Goal: Information Seeking & Learning: Learn about a topic

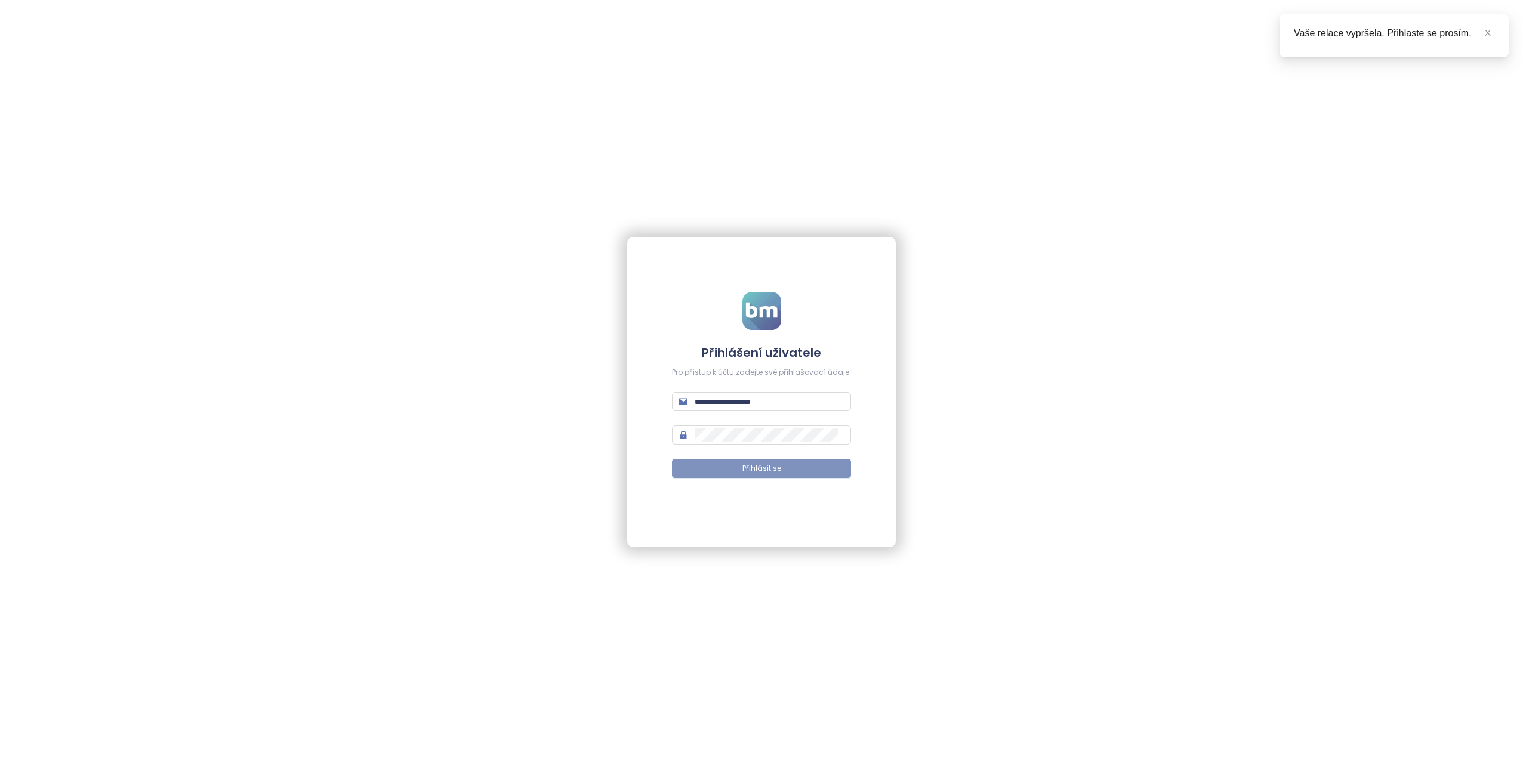
type input "**********"
click at [788, 476] on button "Přihlásit se" at bounding box center [762, 468] width 179 height 19
type input "**********"
click at [766, 474] on span "Přihlásit se" at bounding box center [762, 468] width 39 height 12
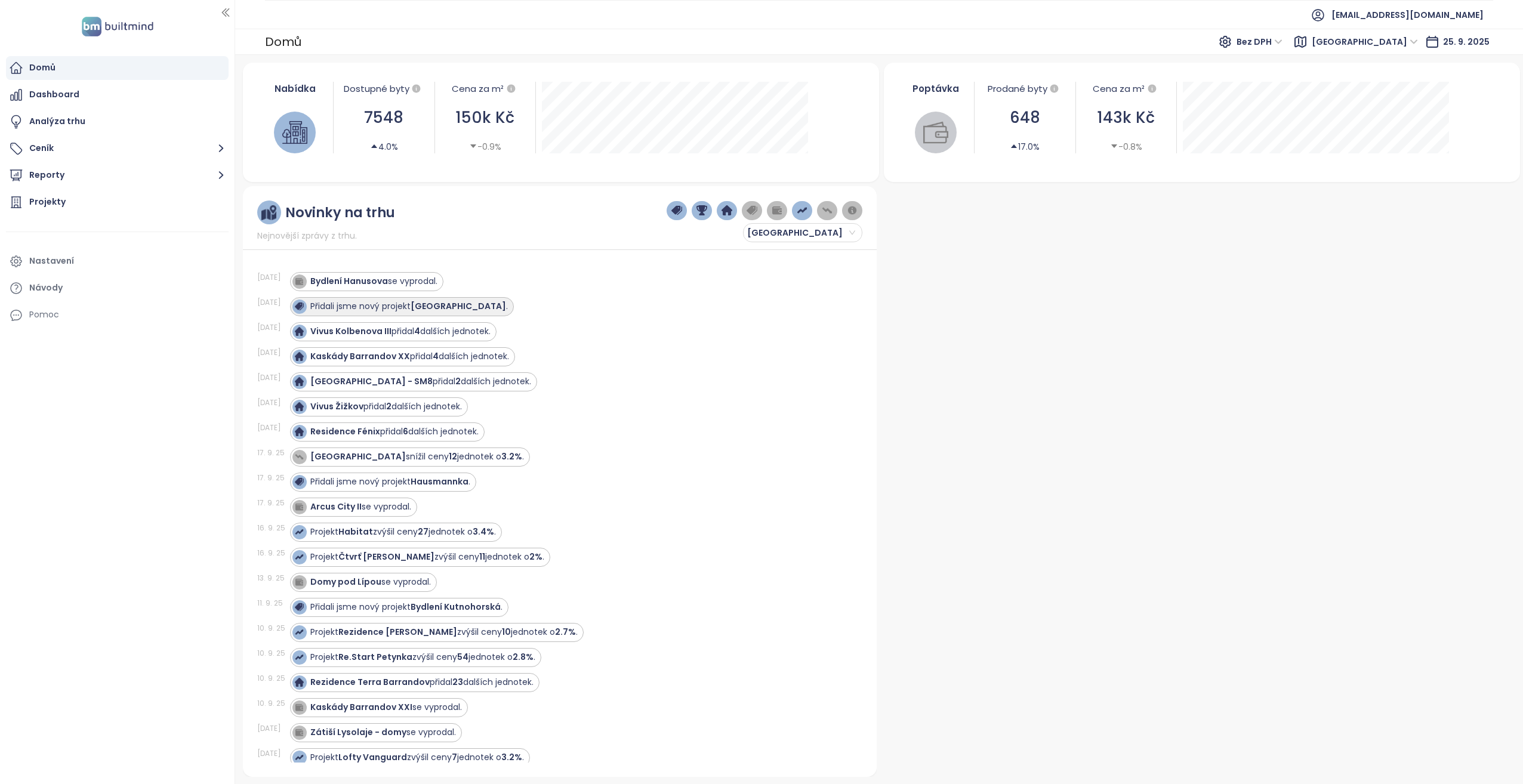
click at [504, 304] on strong "[GEOGRAPHIC_DATA]" at bounding box center [458, 307] width 95 height 12
click at [495, 304] on strong "[GEOGRAPHIC_DATA]" at bounding box center [458, 307] width 95 height 12
click at [495, 305] on strong "[GEOGRAPHIC_DATA]" at bounding box center [458, 307] width 95 height 12
drag, startPoint x: 495, startPoint y: 305, endPoint x: 471, endPoint y: 303, distance: 24.1
click at [471, 303] on strong "[GEOGRAPHIC_DATA]" at bounding box center [458, 307] width 95 height 12
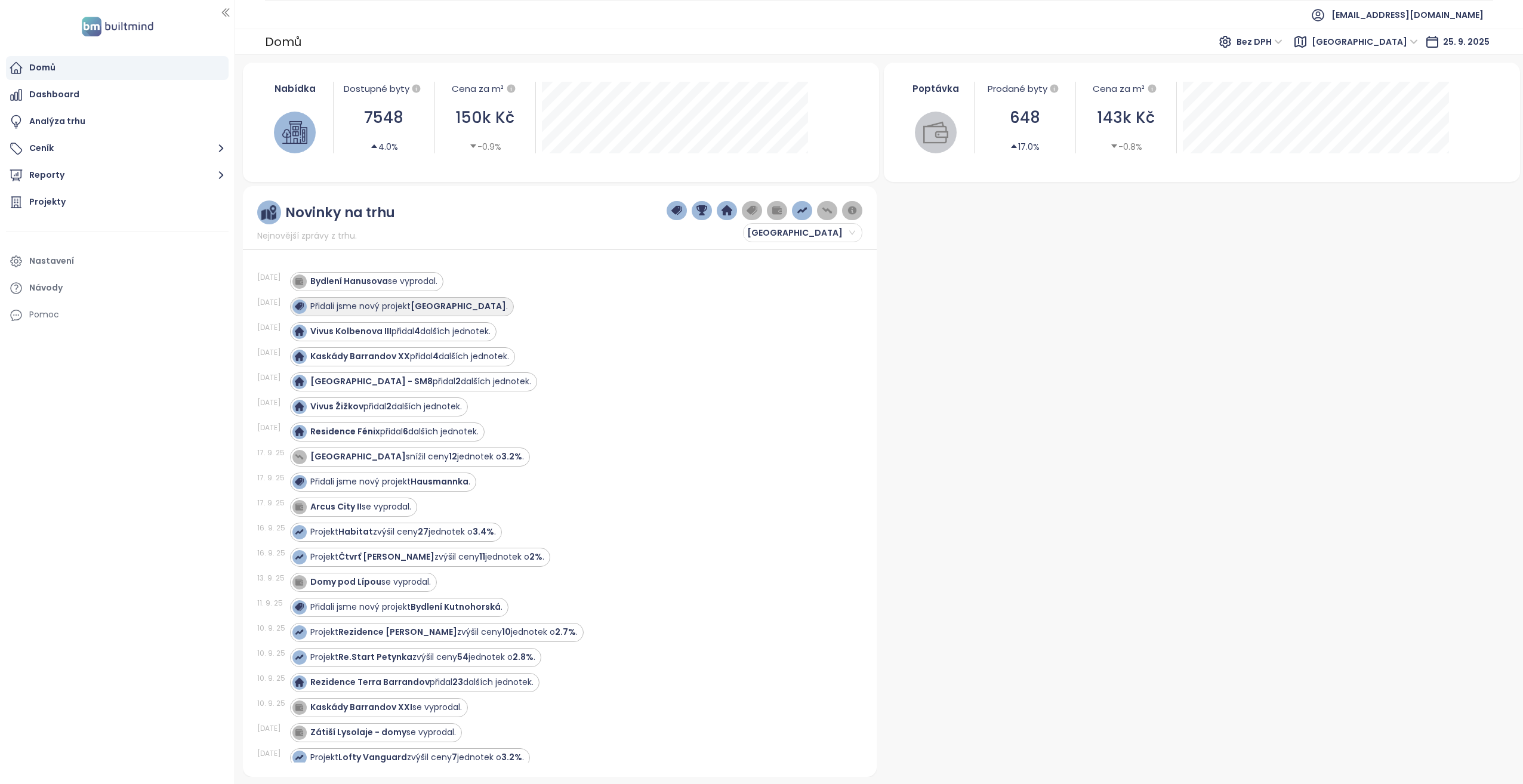
click at [450, 300] on div "Přidali jsme nový projekt Elysian Gardens Residence ." at bounding box center [400, 307] width 215 height 15
click at [450, 305] on strong "[GEOGRAPHIC_DATA]" at bounding box center [458, 307] width 95 height 12
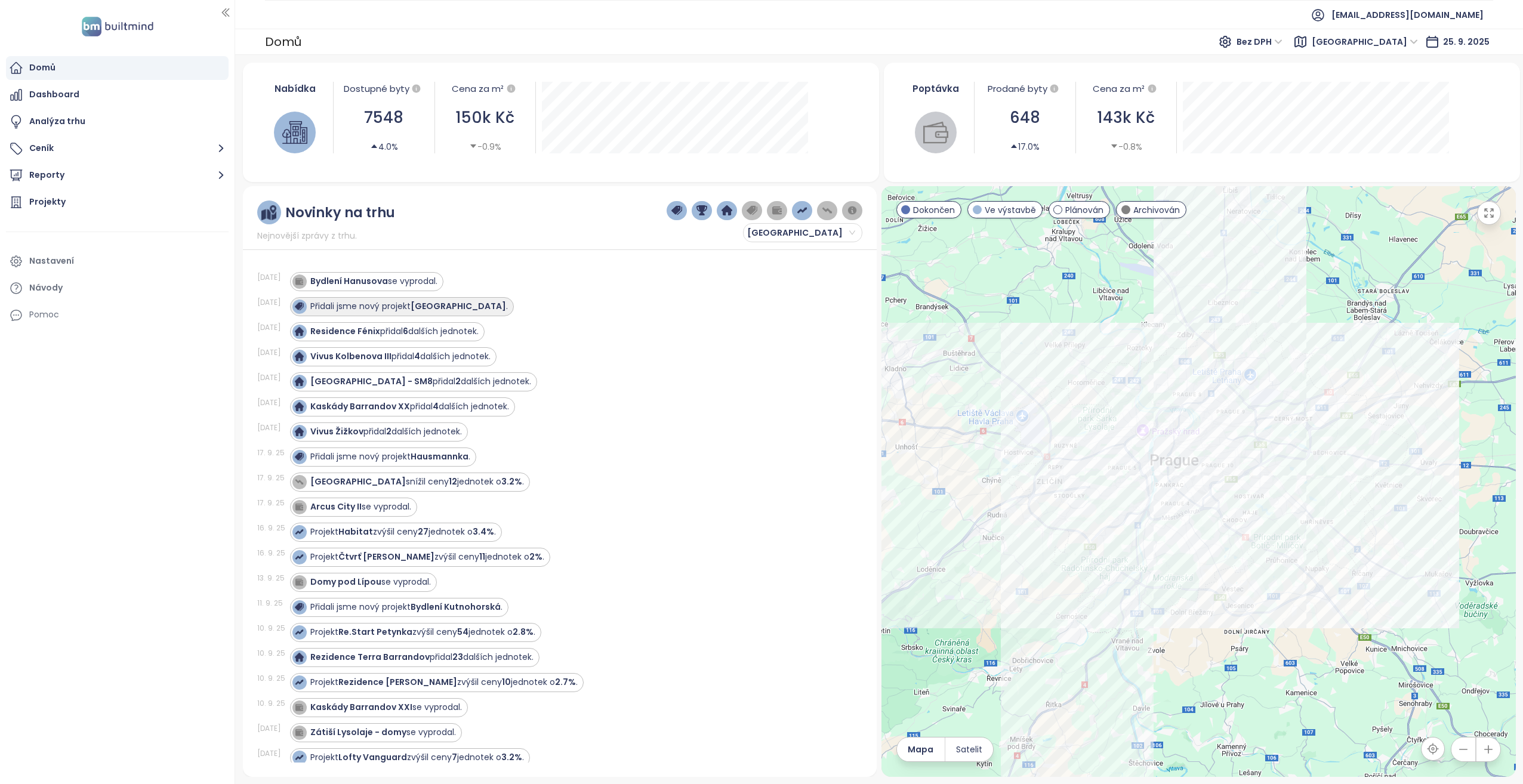
click at [498, 302] on strong "[GEOGRAPHIC_DATA]" at bounding box center [458, 307] width 95 height 12
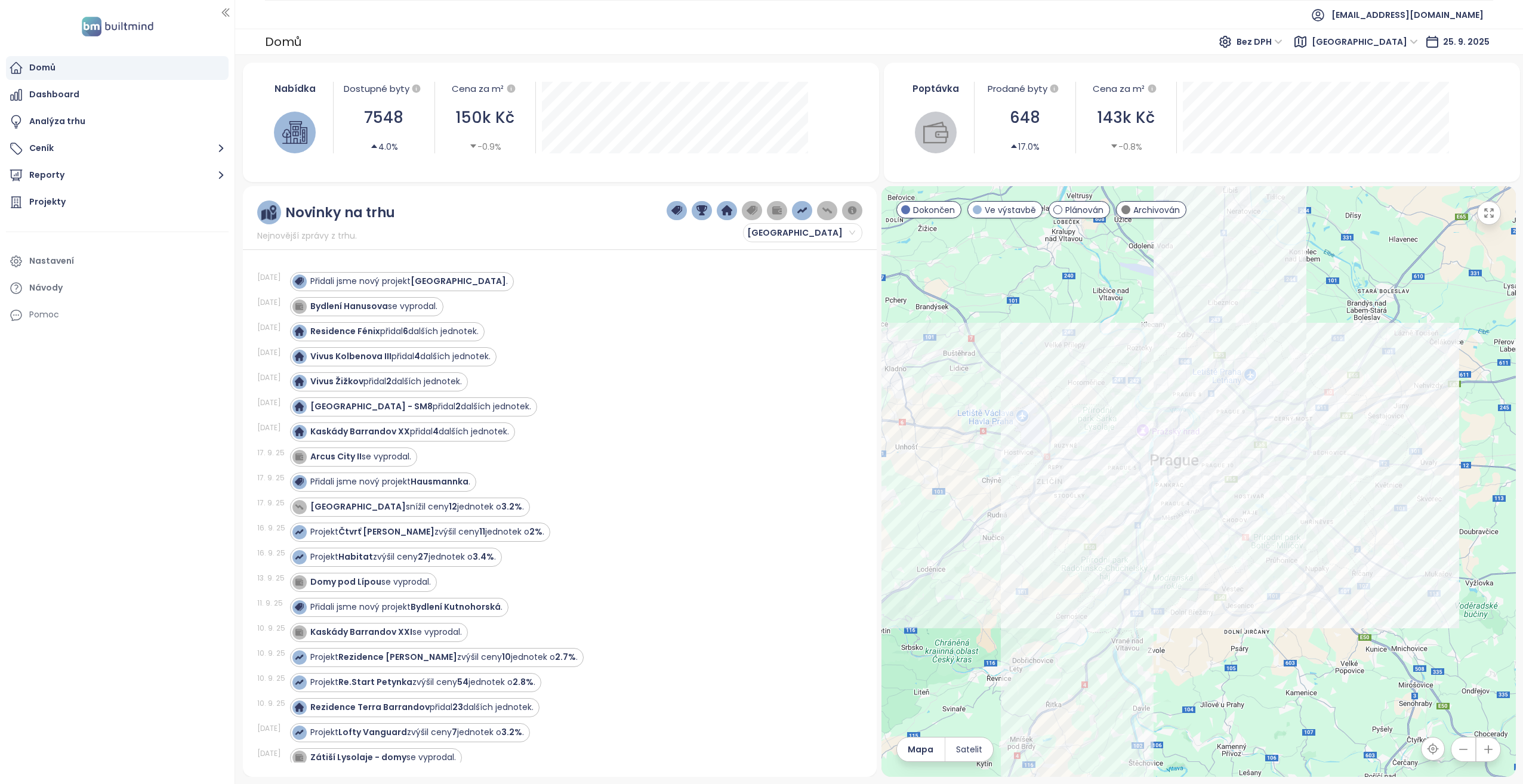
click at [498, 302] on div "Bydlení [PERSON_NAME] se vyprodal." at bounding box center [569, 307] width 558 height 19
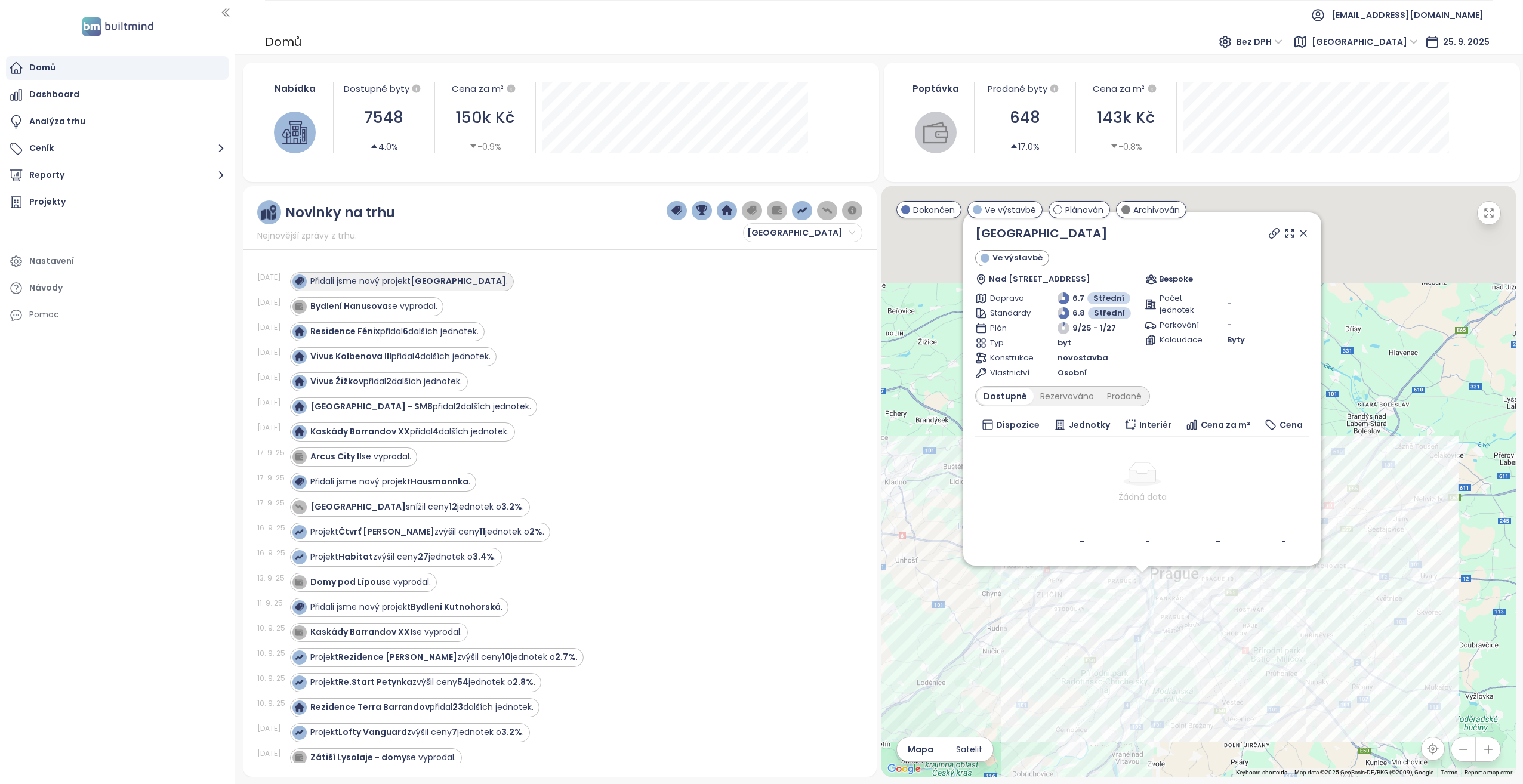
click at [498, 279] on strong "[GEOGRAPHIC_DATA]" at bounding box center [458, 281] width 95 height 12
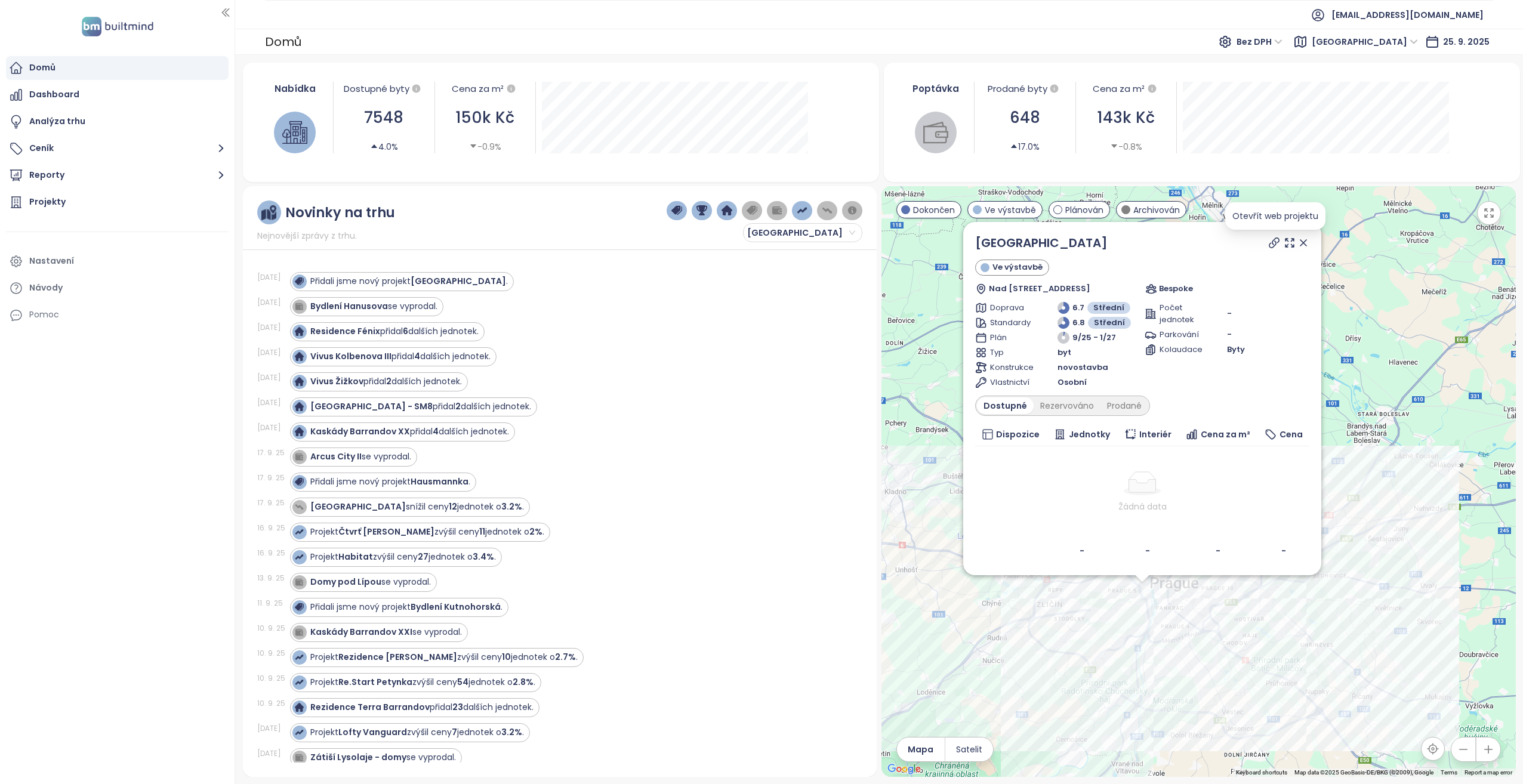
click at [1268, 240] on icon at bounding box center [1274, 243] width 12 height 12
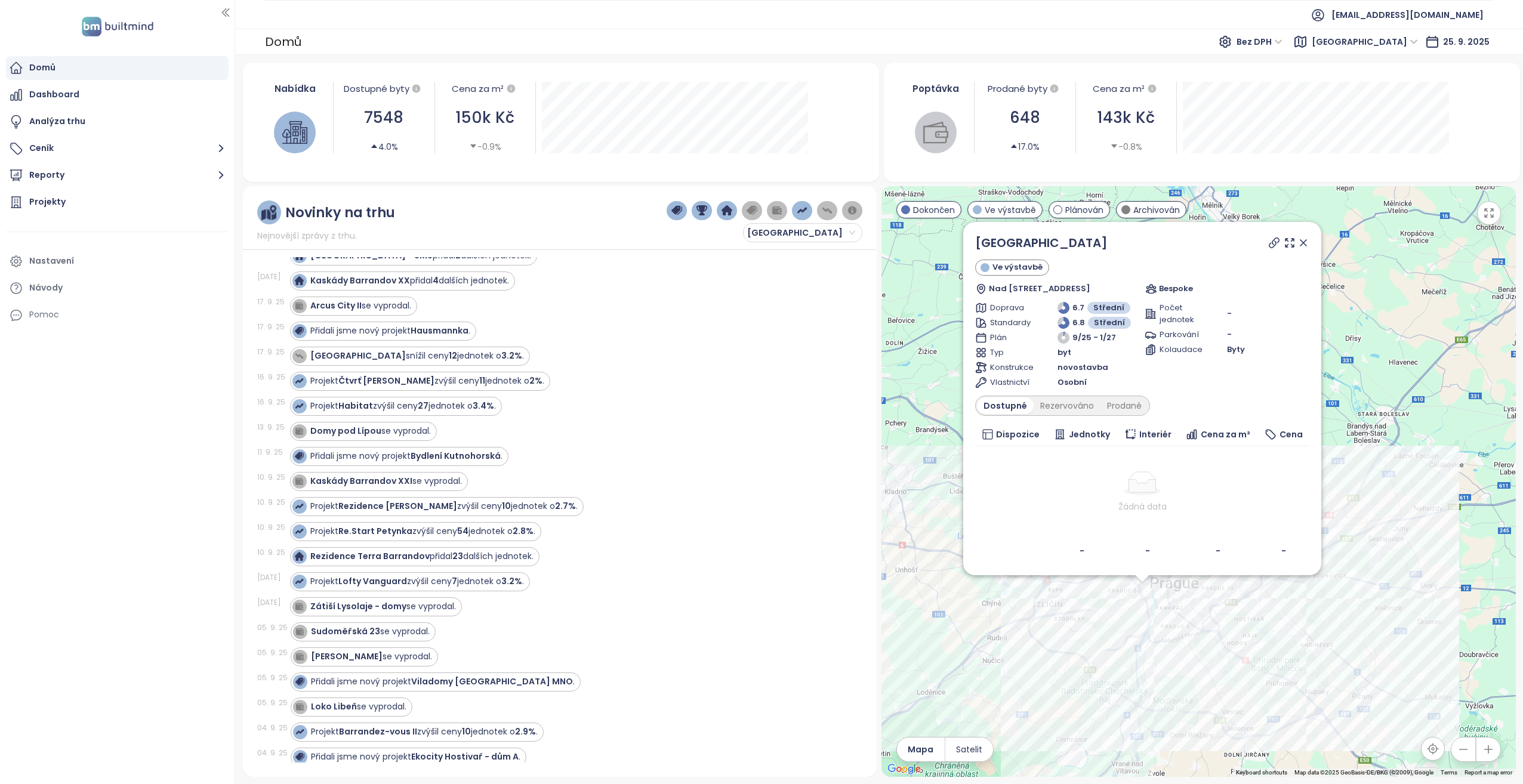
scroll to position [119, 0]
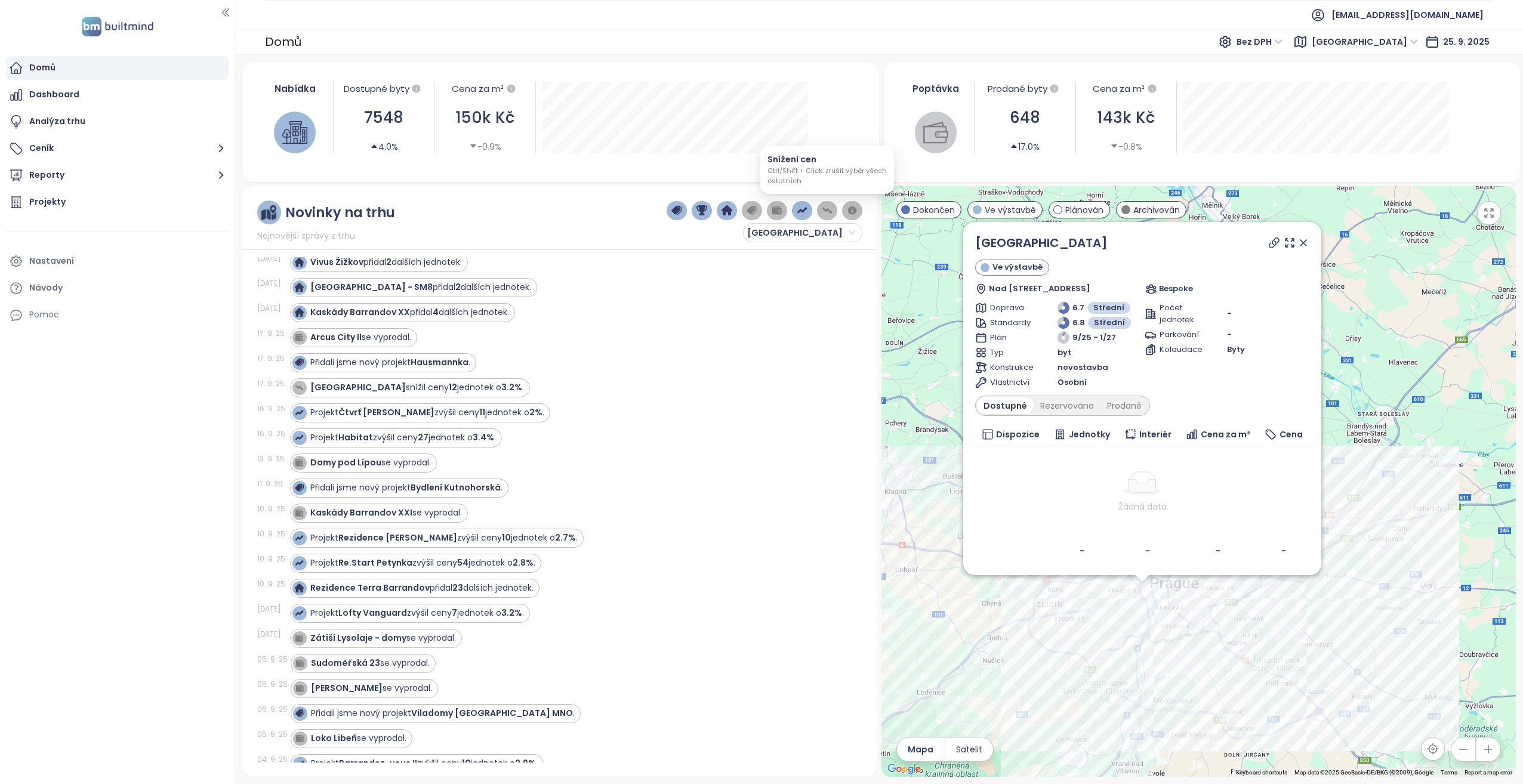
click at [821, 210] on button "button" at bounding box center [827, 210] width 21 height 19
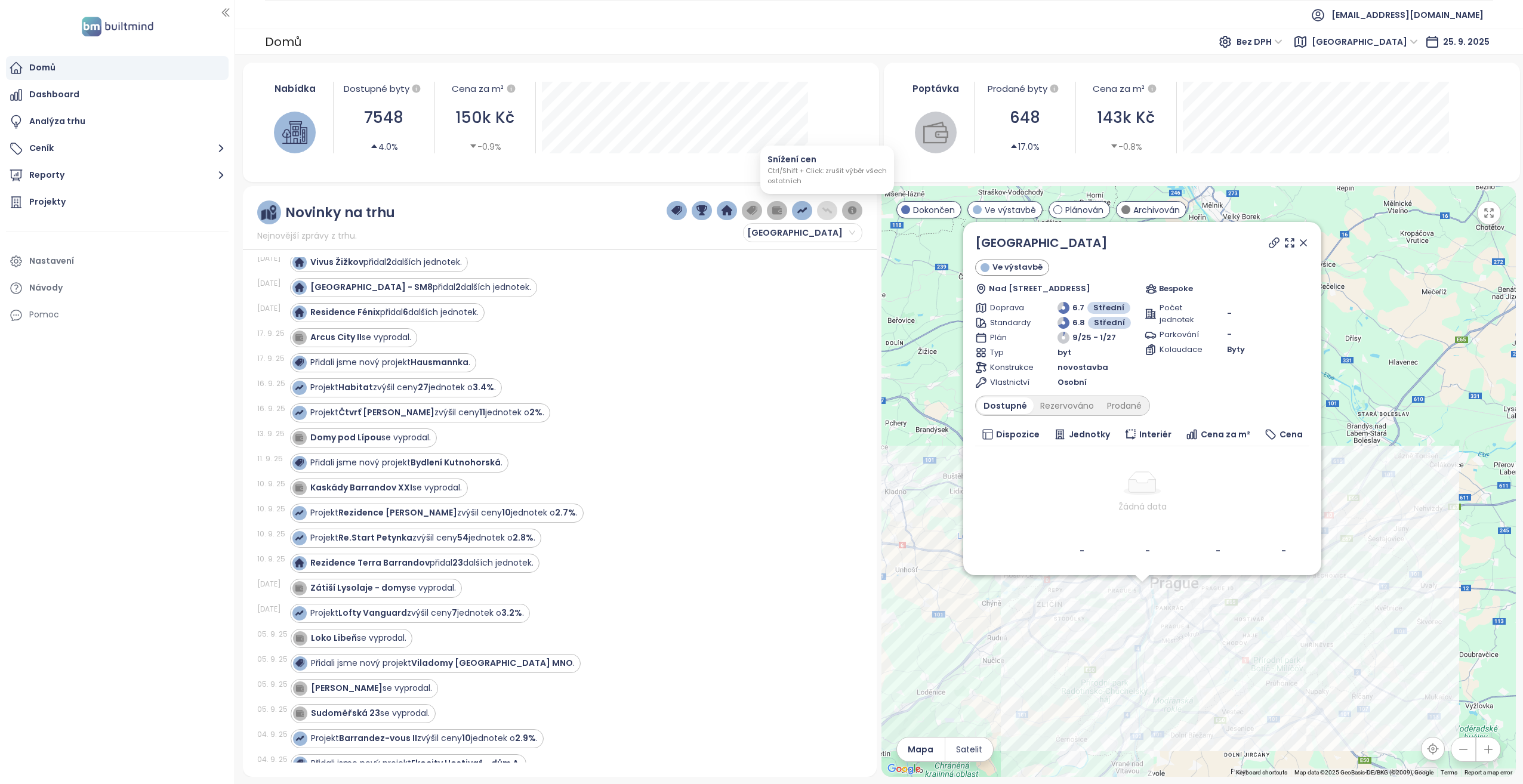
click at [822, 207] on img "button" at bounding box center [827, 211] width 11 height 11
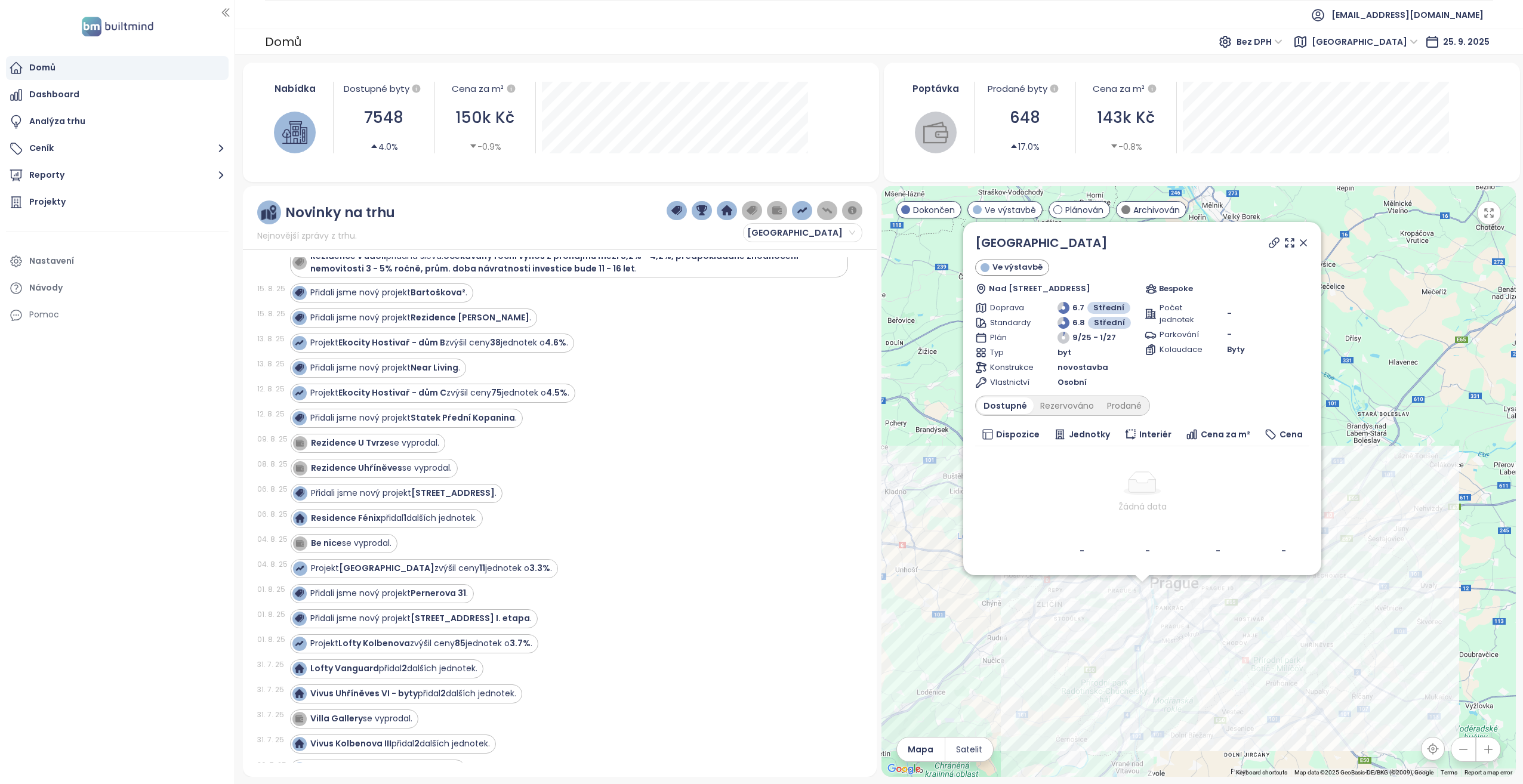
scroll to position [1910, 0]
click at [330, 543] on strong "Be nice" at bounding box center [326, 541] width 31 height 12
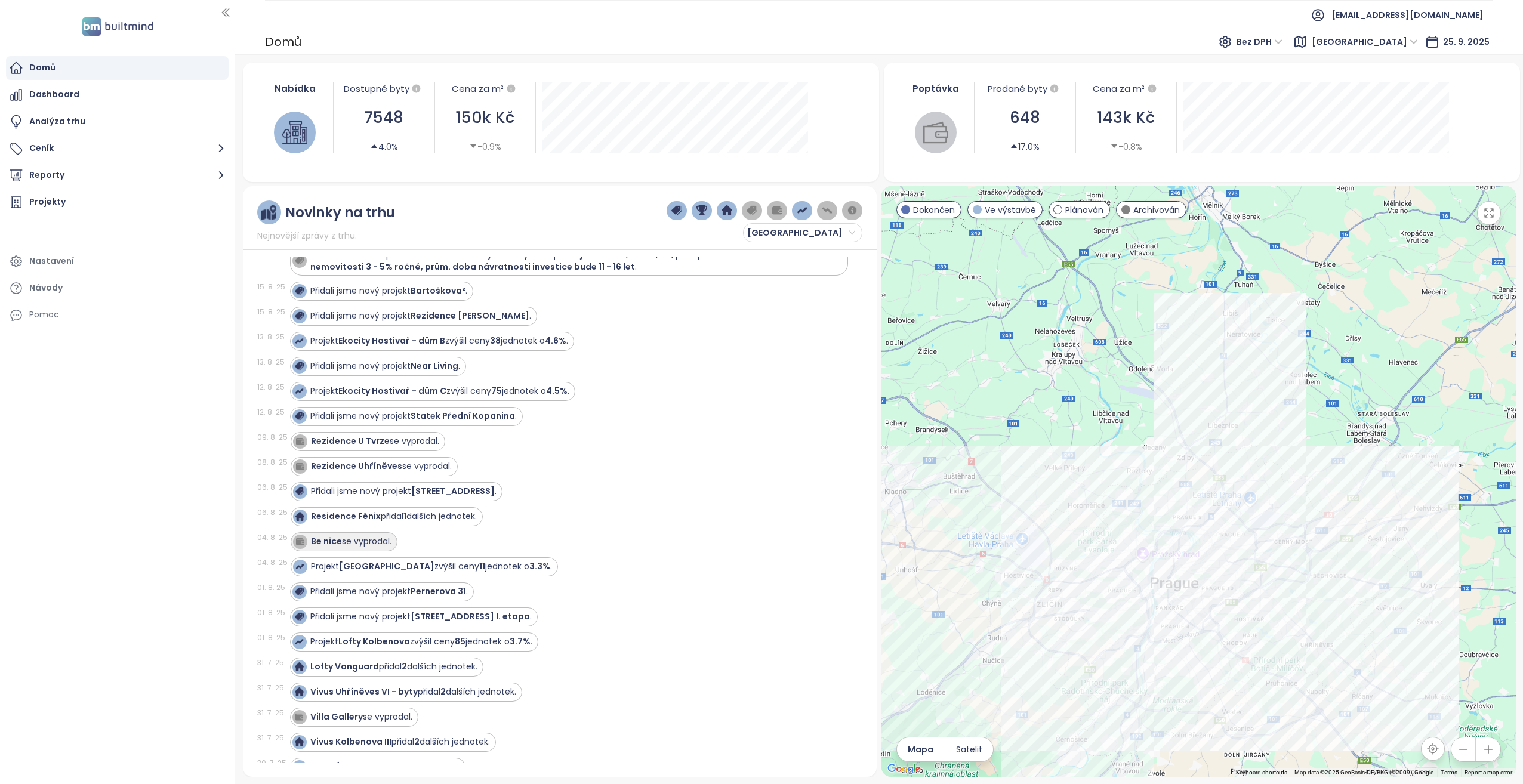
click at [329, 538] on strong "Be nice" at bounding box center [326, 541] width 31 height 12
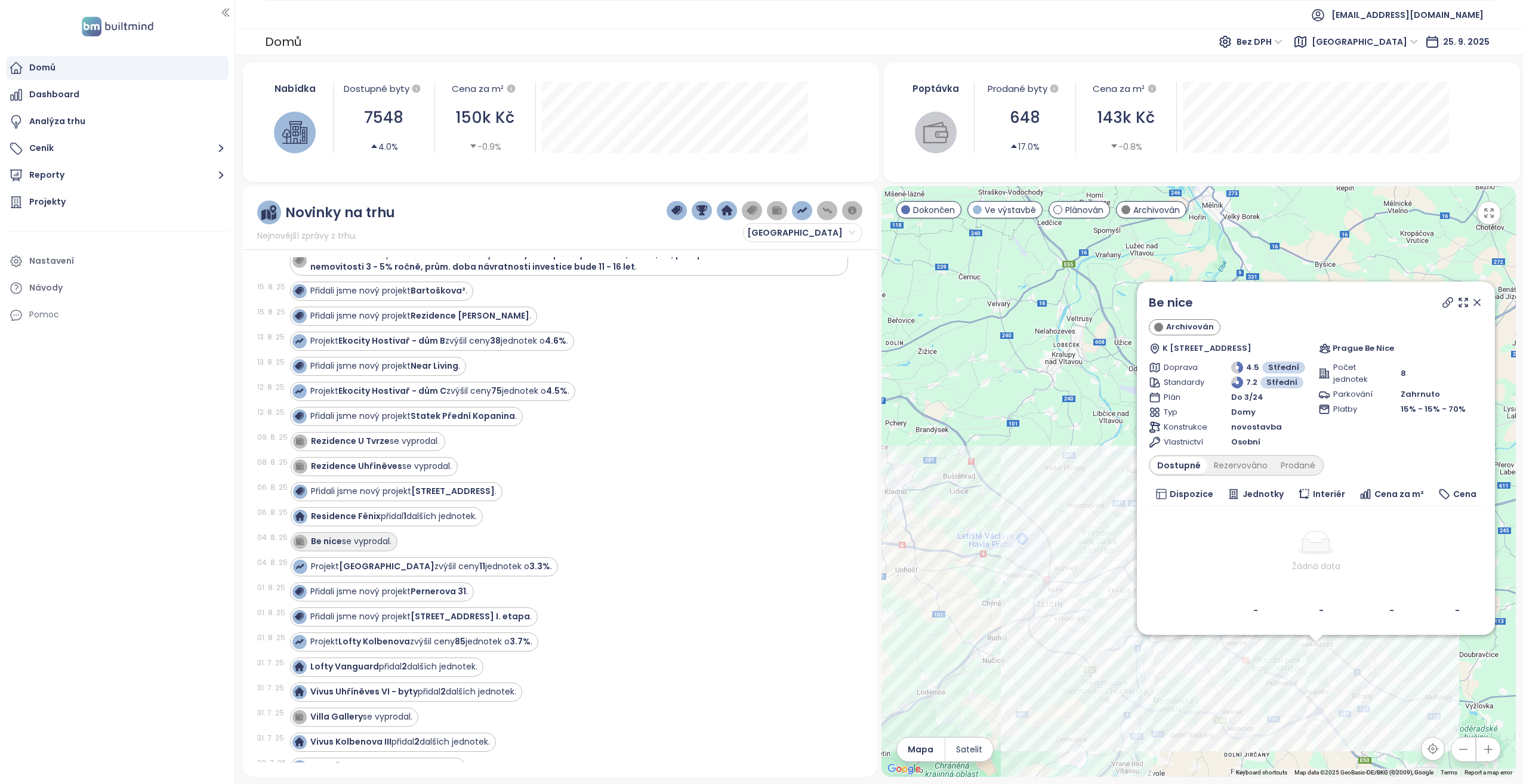
click at [329, 538] on strong "Be nice" at bounding box center [326, 541] width 31 height 12
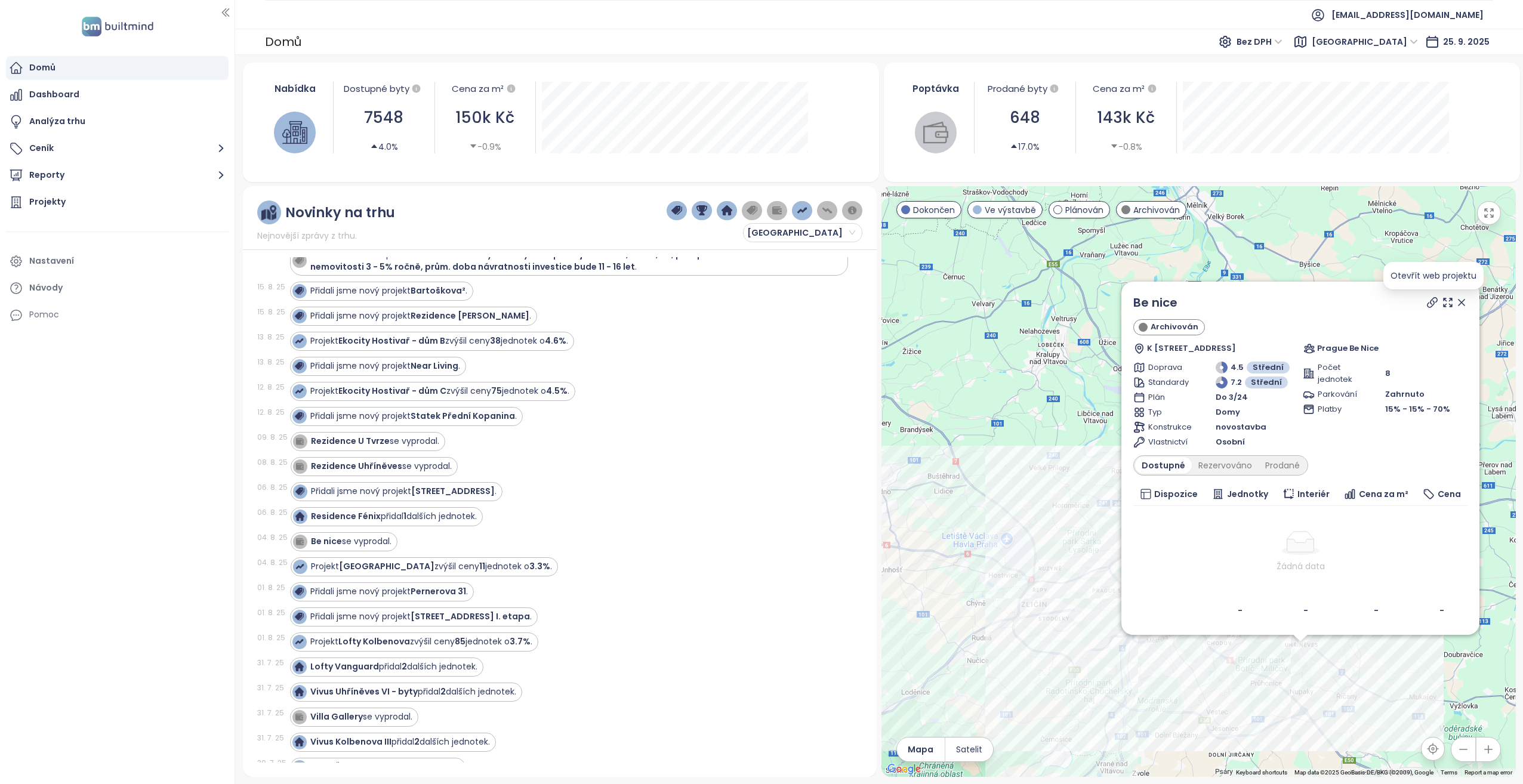
click at [1434, 299] on icon at bounding box center [1432, 303] width 12 height 12
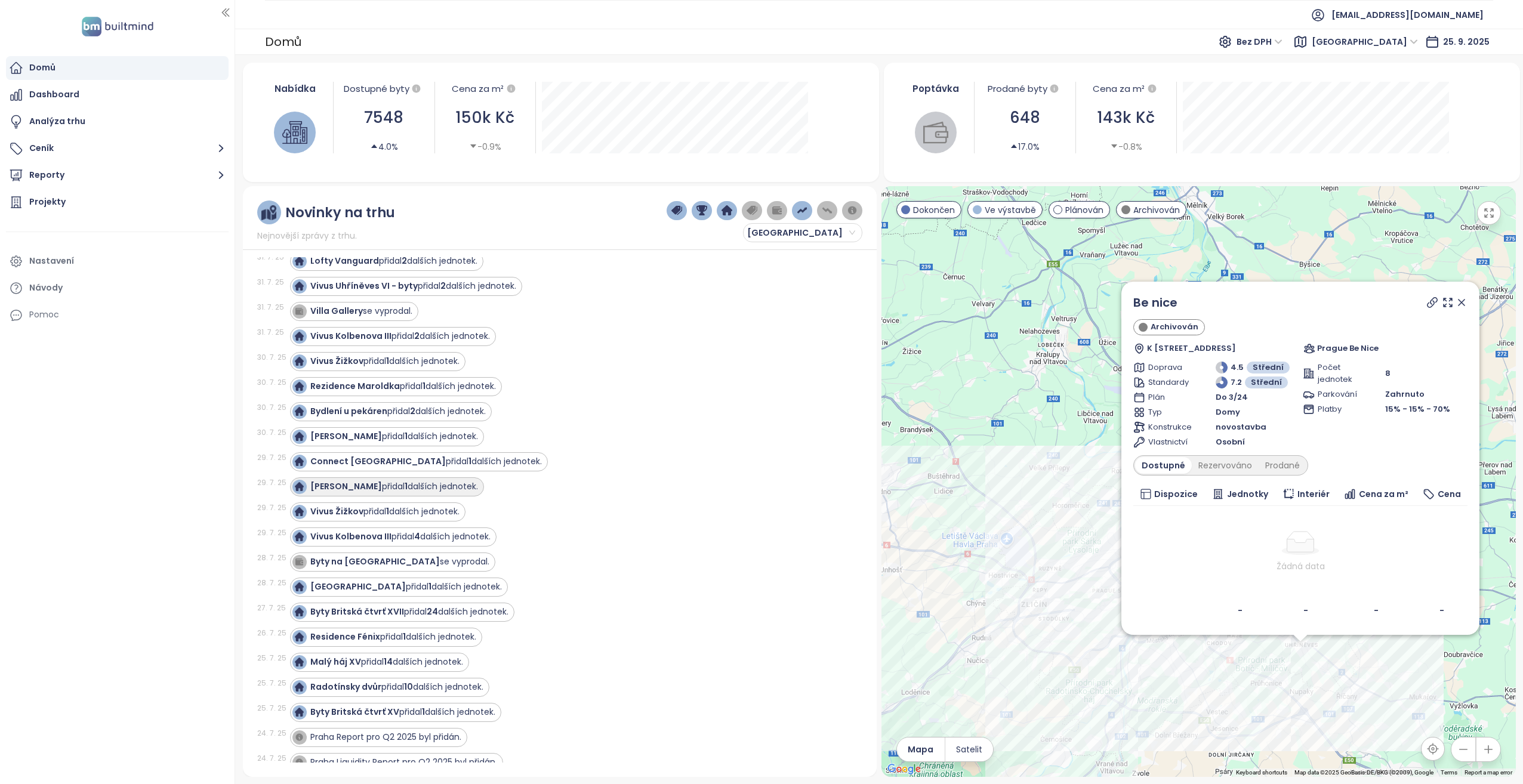
scroll to position [2327, 0]
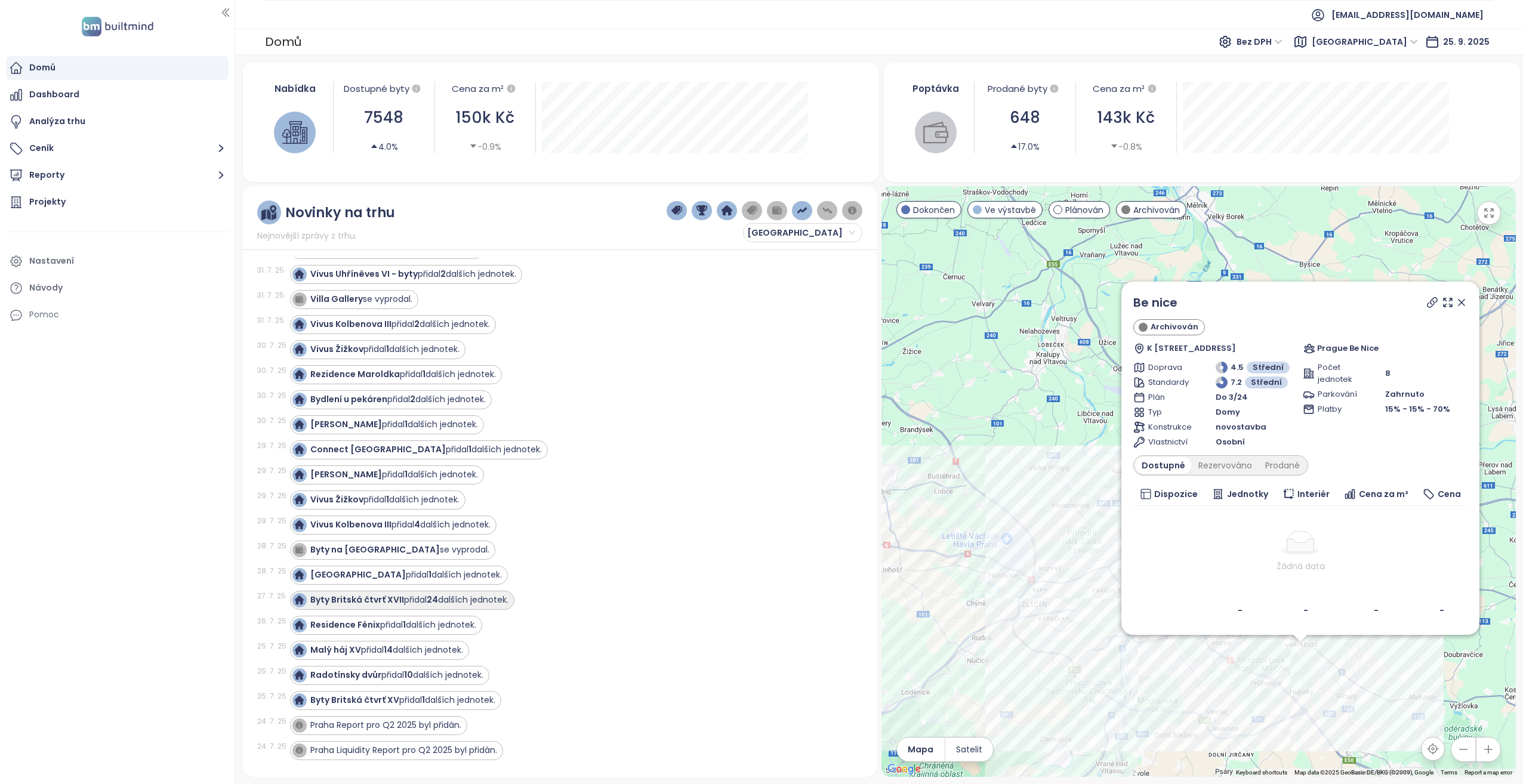
click at [341, 599] on strong "Byty Britská čtvrť XVII" at bounding box center [357, 600] width 94 height 12
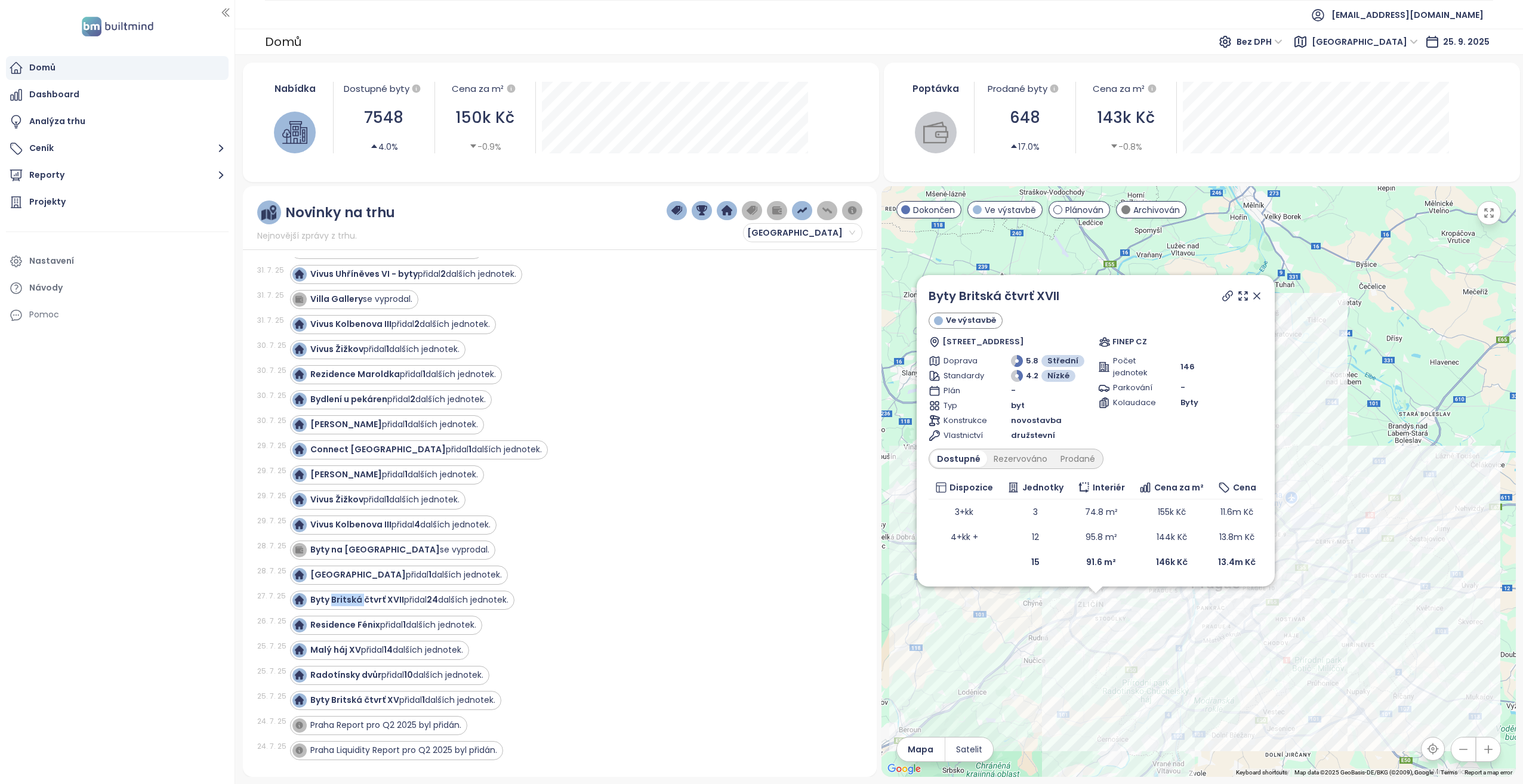
click at [1229, 296] on icon at bounding box center [1227, 296] width 10 height 10
